Goal: Find specific page/section: Find specific page/section

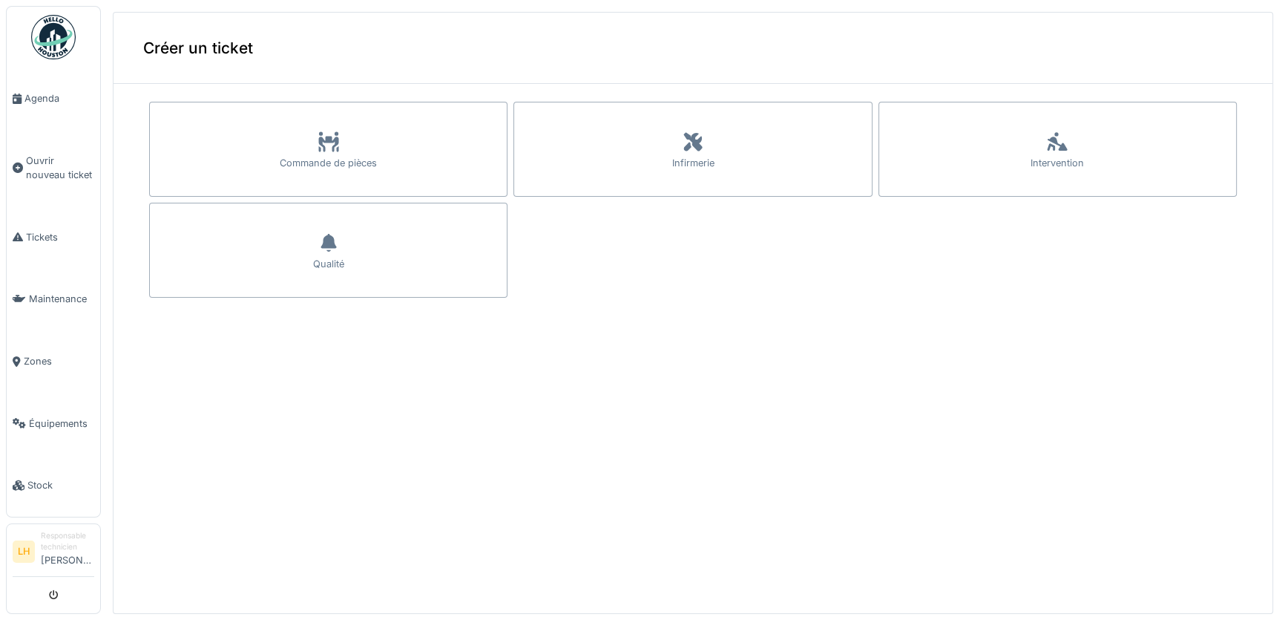
click at [44, 37] on img at bounding box center [53, 37] width 45 height 45
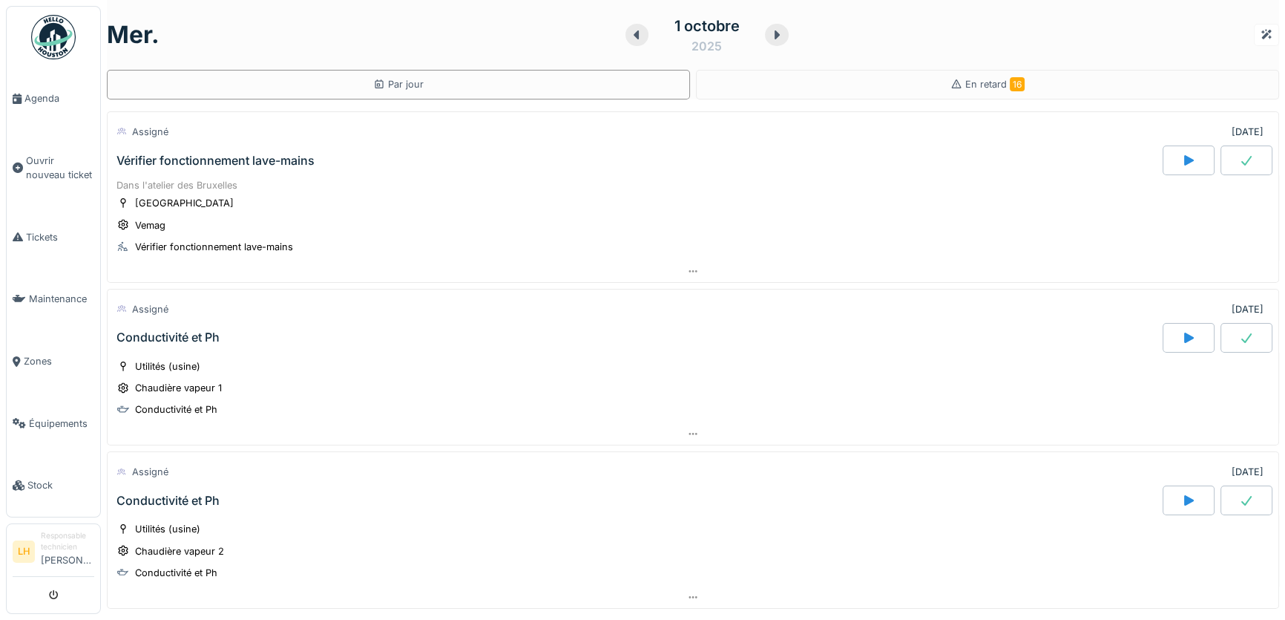
click at [260, 157] on div "Vérifier fonctionnement lave-mains" at bounding box center [216, 161] width 198 height 14
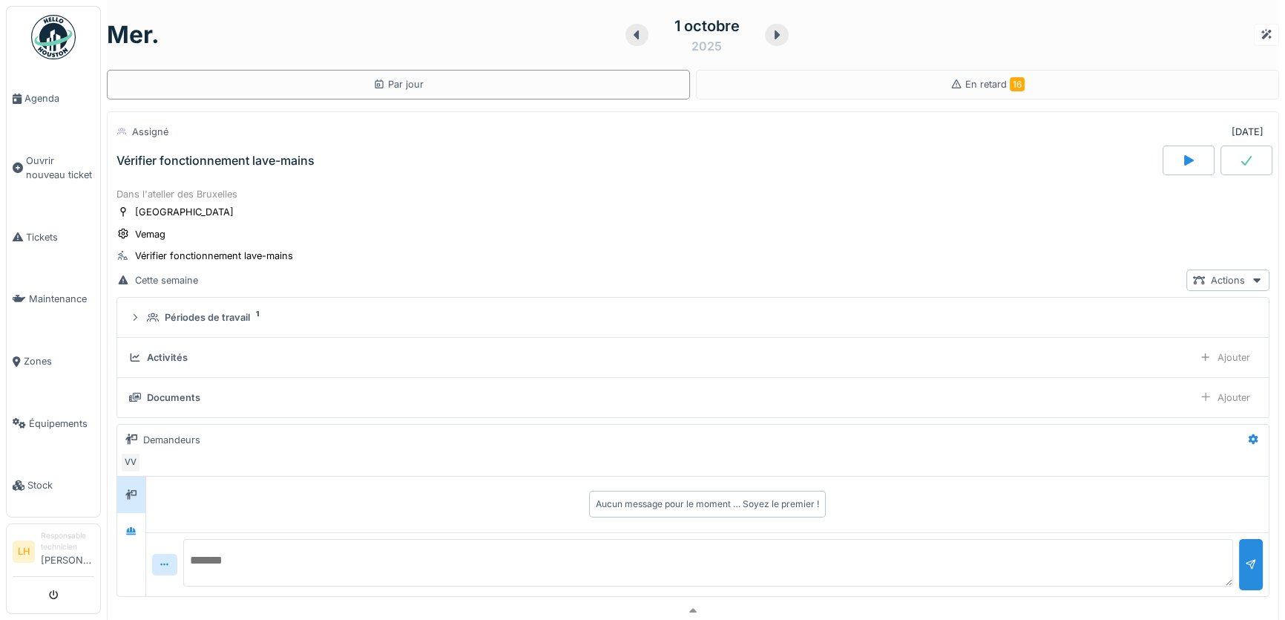
scroll to position [52, 0]
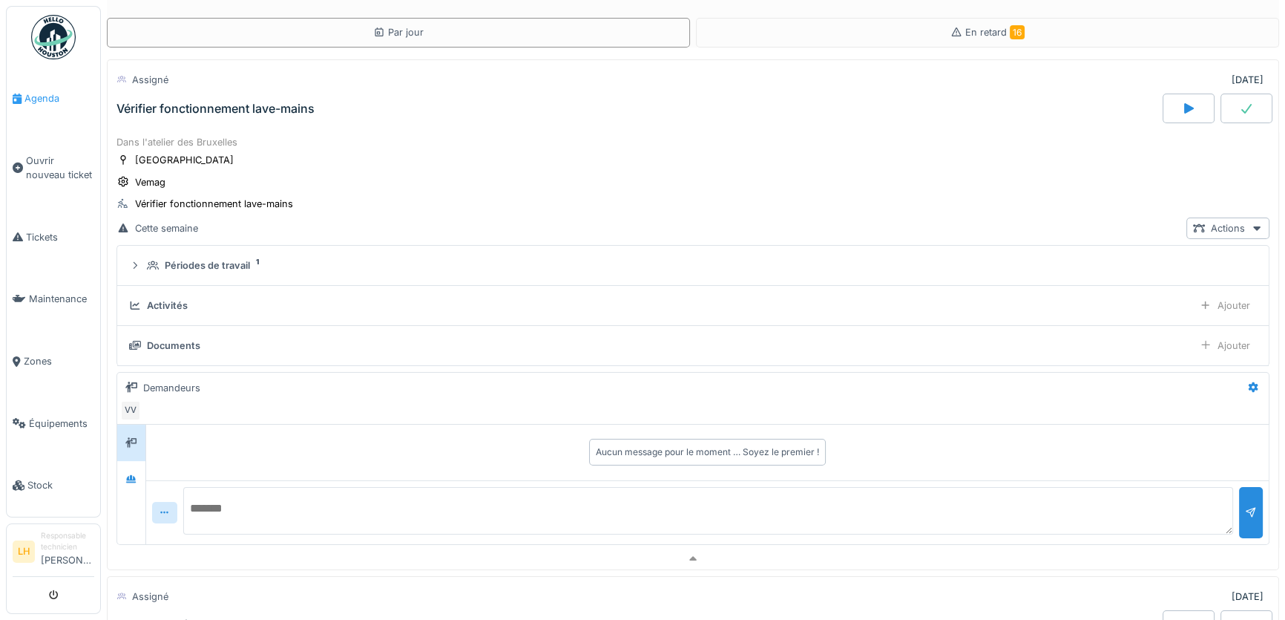
click at [42, 100] on span "Agenda" at bounding box center [59, 98] width 70 height 14
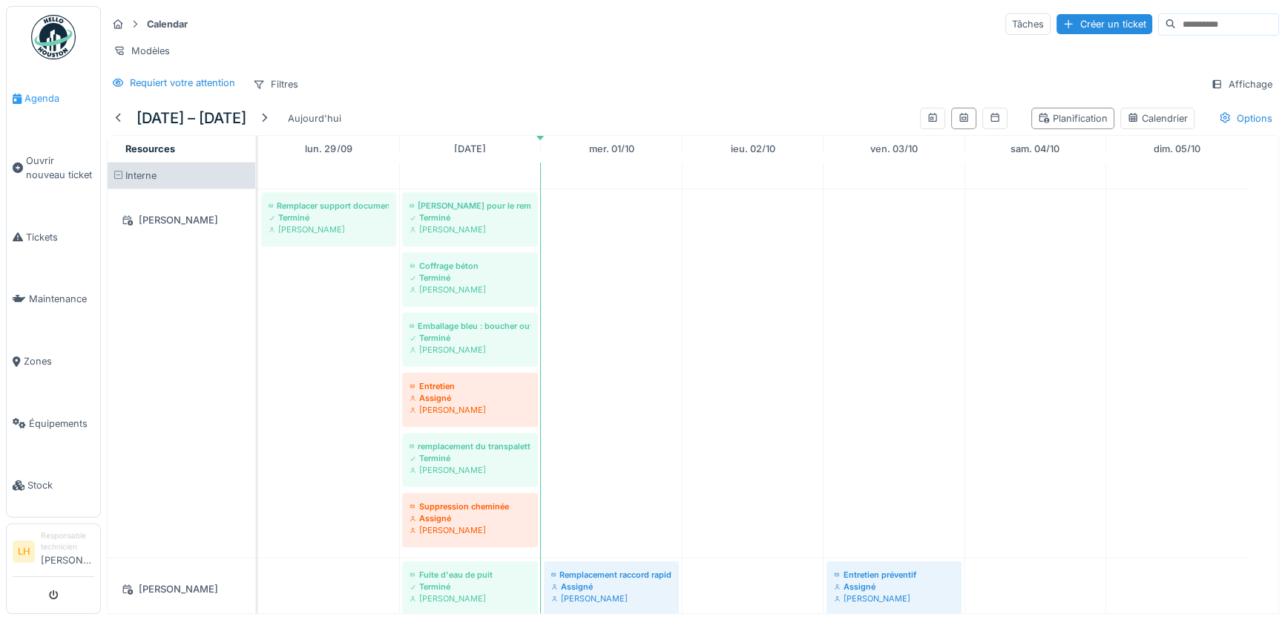
click at [56, 103] on span "Agenda" at bounding box center [59, 98] width 70 height 14
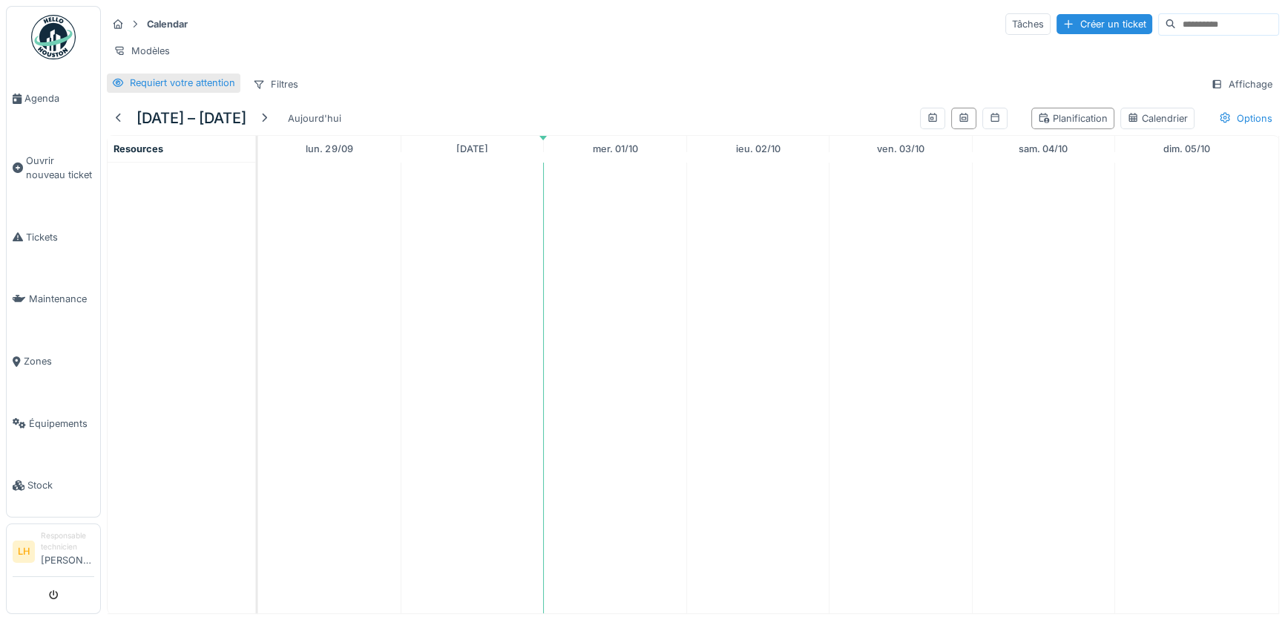
click at [160, 90] on div "Requiert votre attention" at bounding box center [182, 83] width 105 height 14
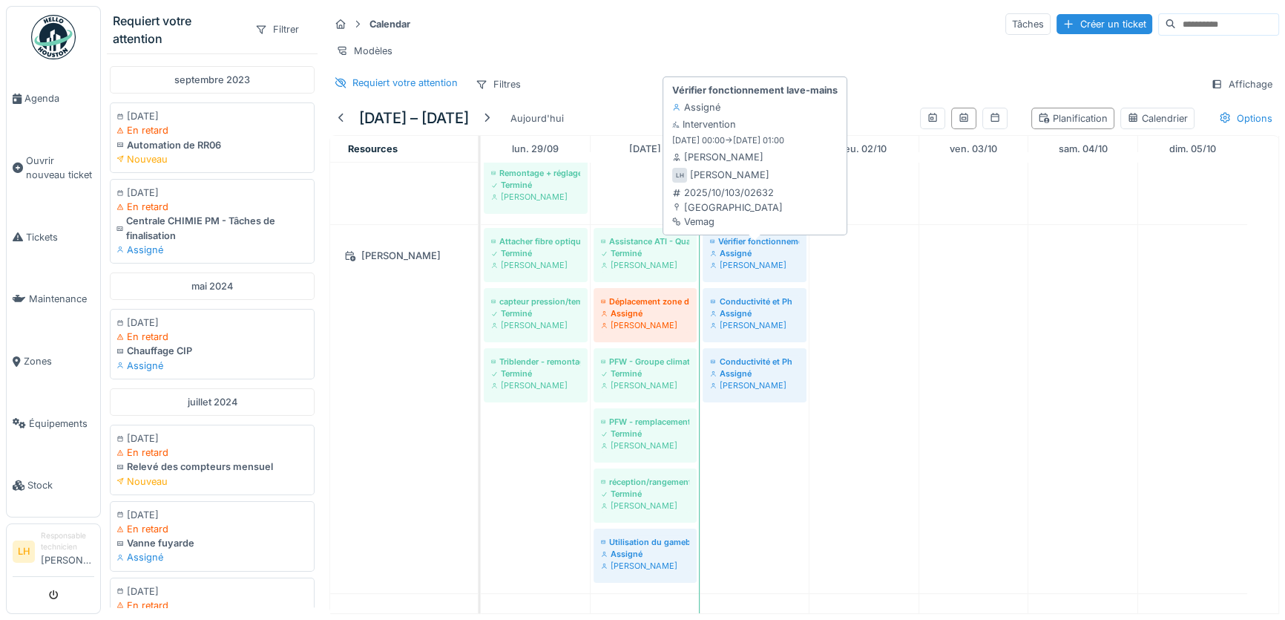
click at [727, 247] on div "Vérifier fonctionnement lave-mains" at bounding box center [754, 241] width 89 height 12
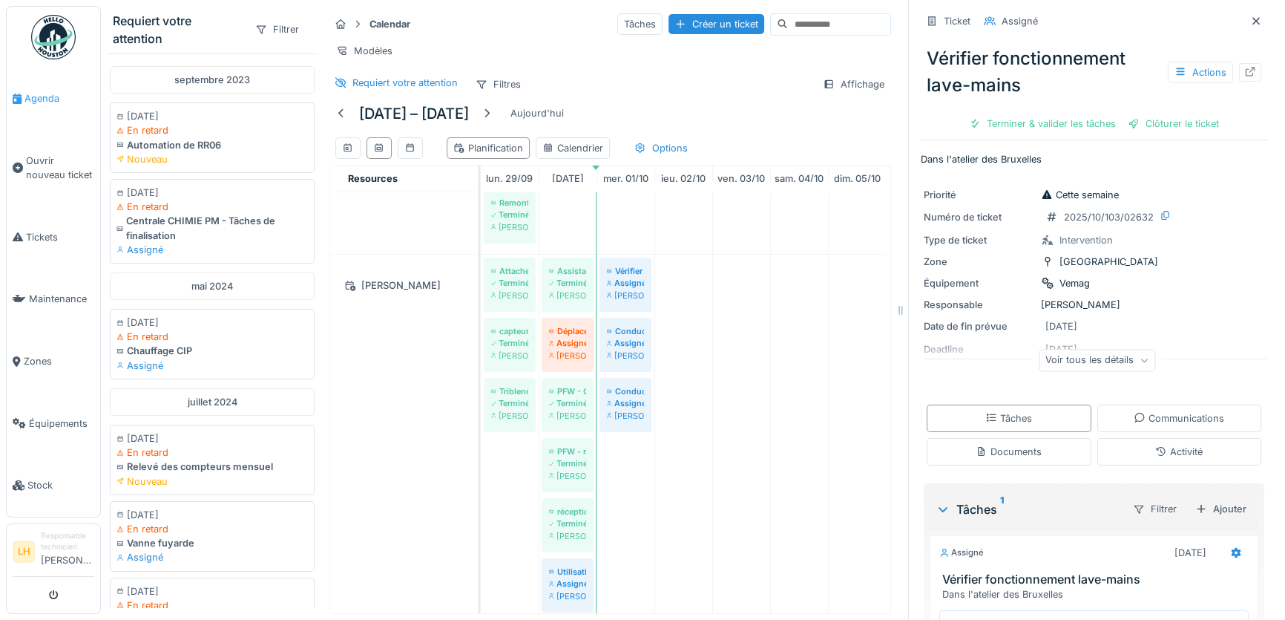
click at [47, 96] on span "Agenda" at bounding box center [59, 98] width 70 height 14
